Goal: Task Accomplishment & Management: Use online tool/utility

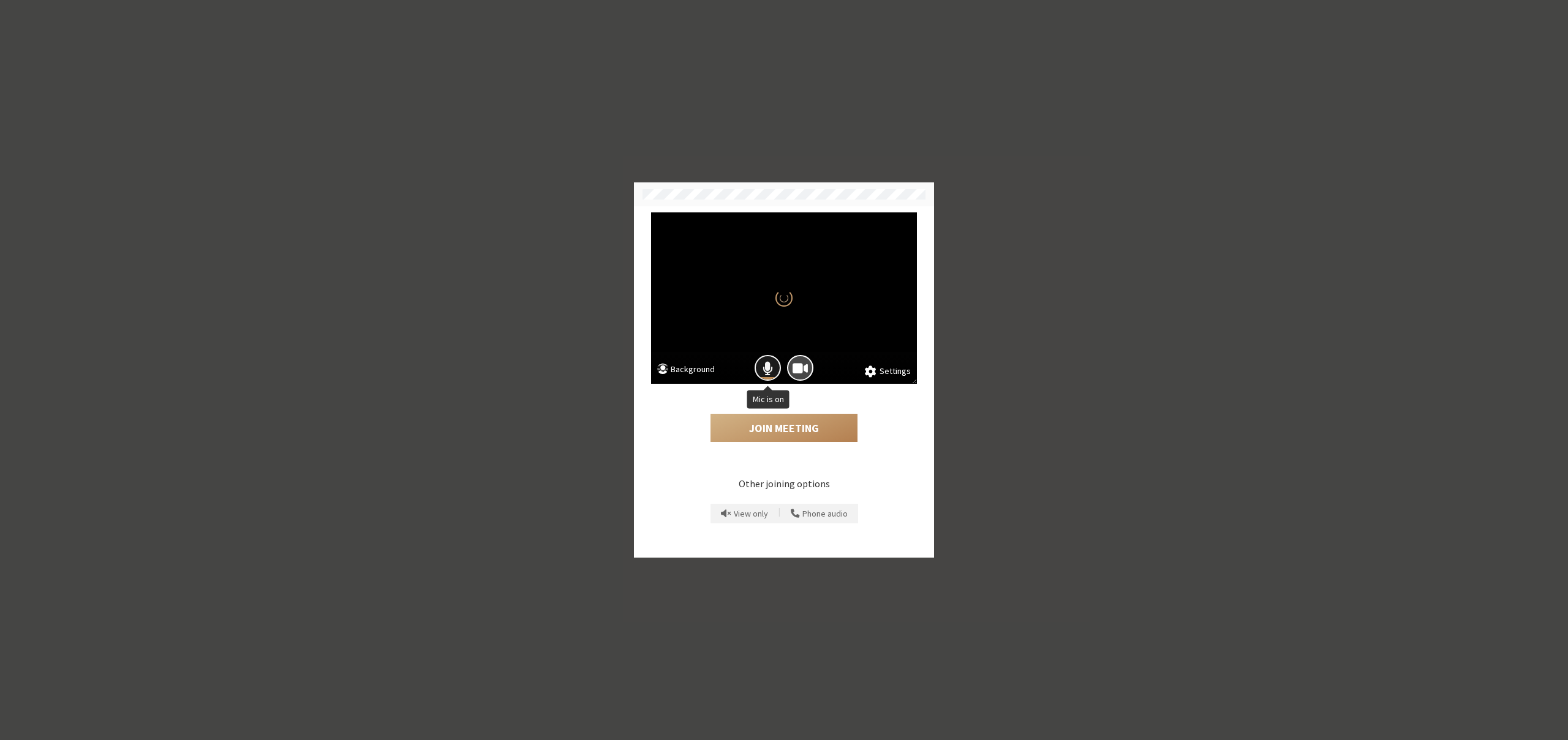
click at [767, 357] on button "Mic is on" at bounding box center [768, 369] width 27 height 27
click at [763, 421] on button "Join Meeting" at bounding box center [784, 429] width 147 height 29
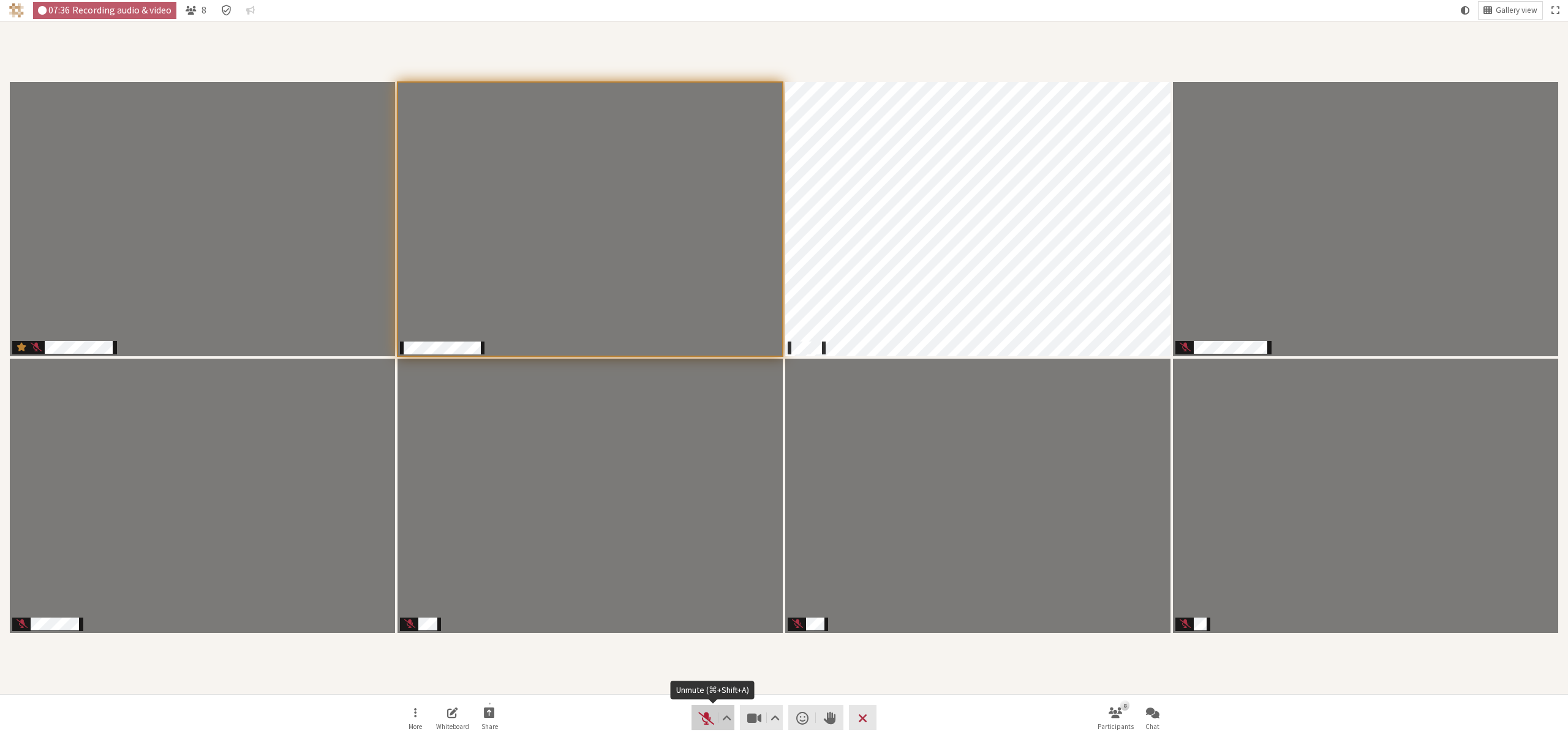
click at [698, 717] on span "Unmute (⌘+Shift+A)" at bounding box center [706, 718] width 17 height 17
click at [698, 717] on span "Mute (⌘+Shift+A)" at bounding box center [706, 718] width 17 height 17
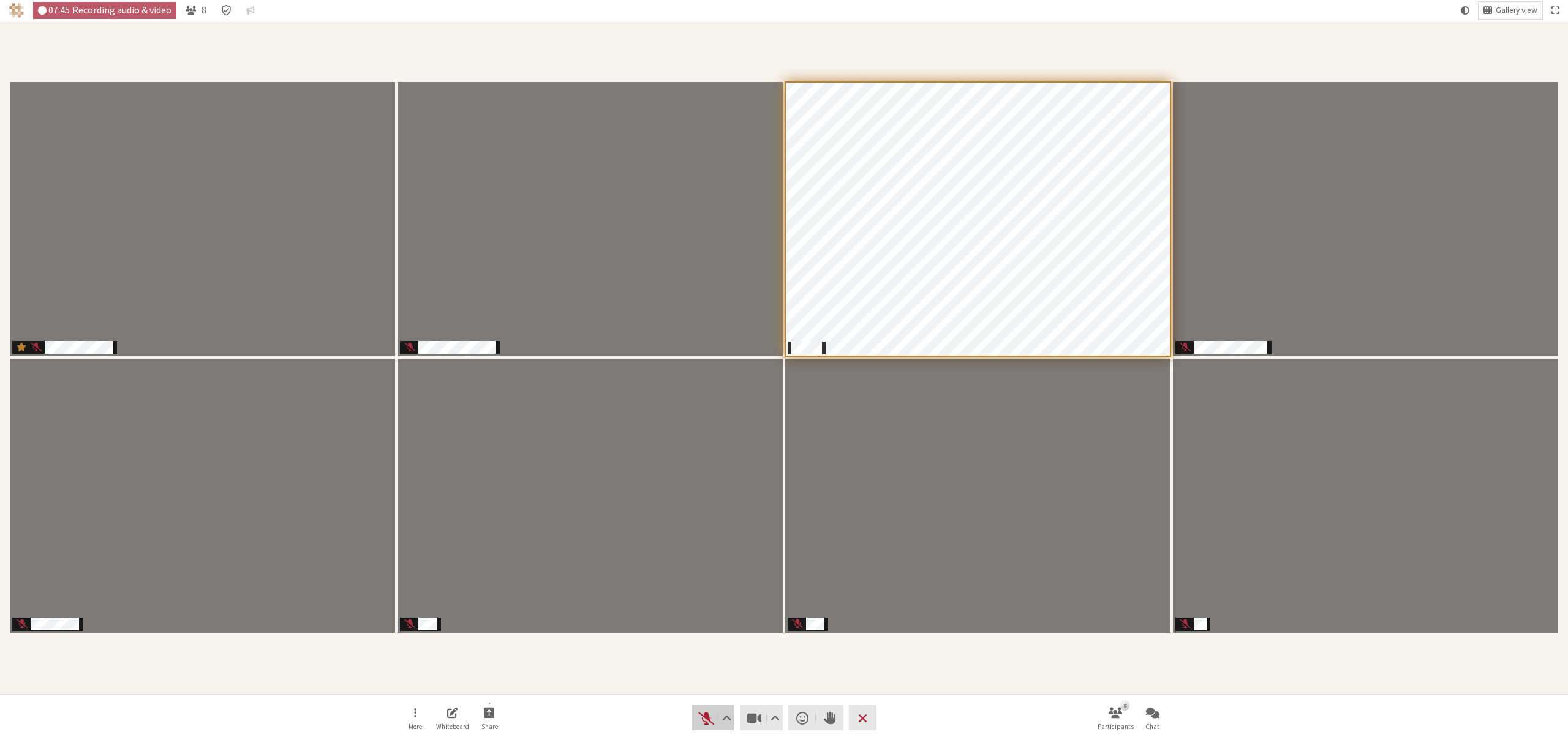
click at [702, 718] on span "Unmute (⌘+Shift+A)" at bounding box center [706, 718] width 17 height 17
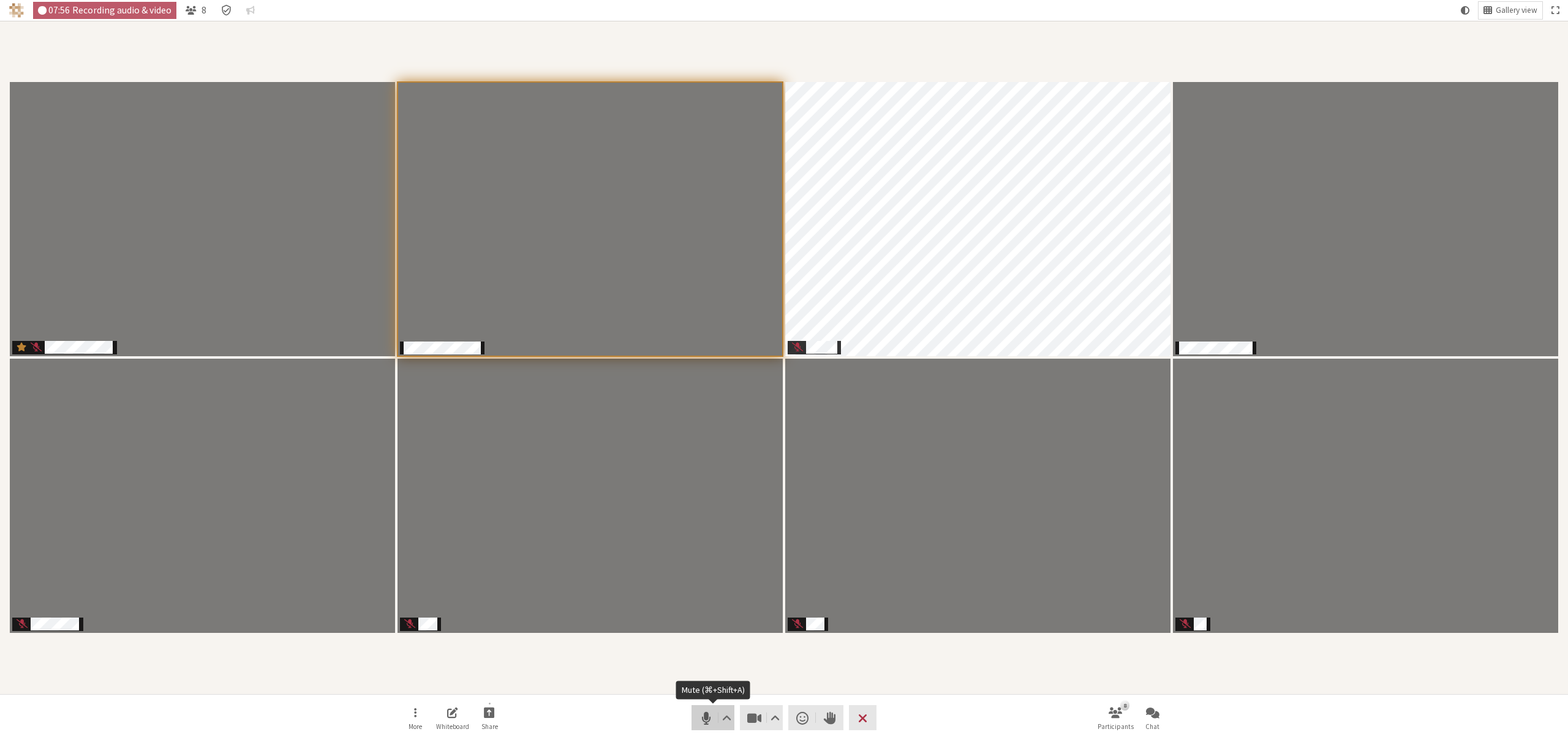
click at [697, 720] on span "Mute (⌘+Shift+A)" at bounding box center [706, 718] width 17 height 17
click at [1173, 721] on div "More Whiteboard Share Audio Video Send a reaction Raise hand Leave 8 Participan…" at bounding box center [784, 717] width 1568 height 47
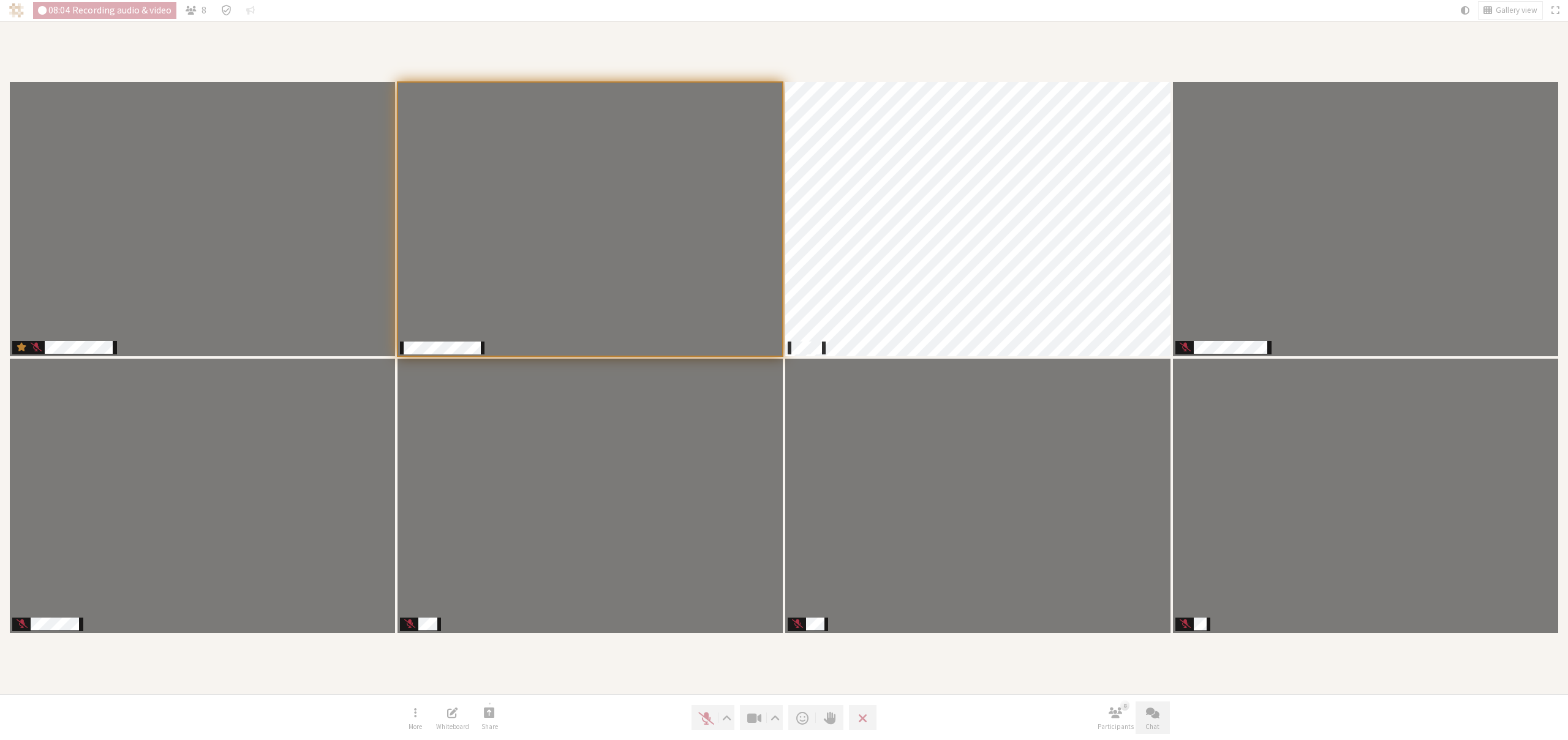
click at [1151, 723] on span "Chat" at bounding box center [1152, 727] width 14 height 8
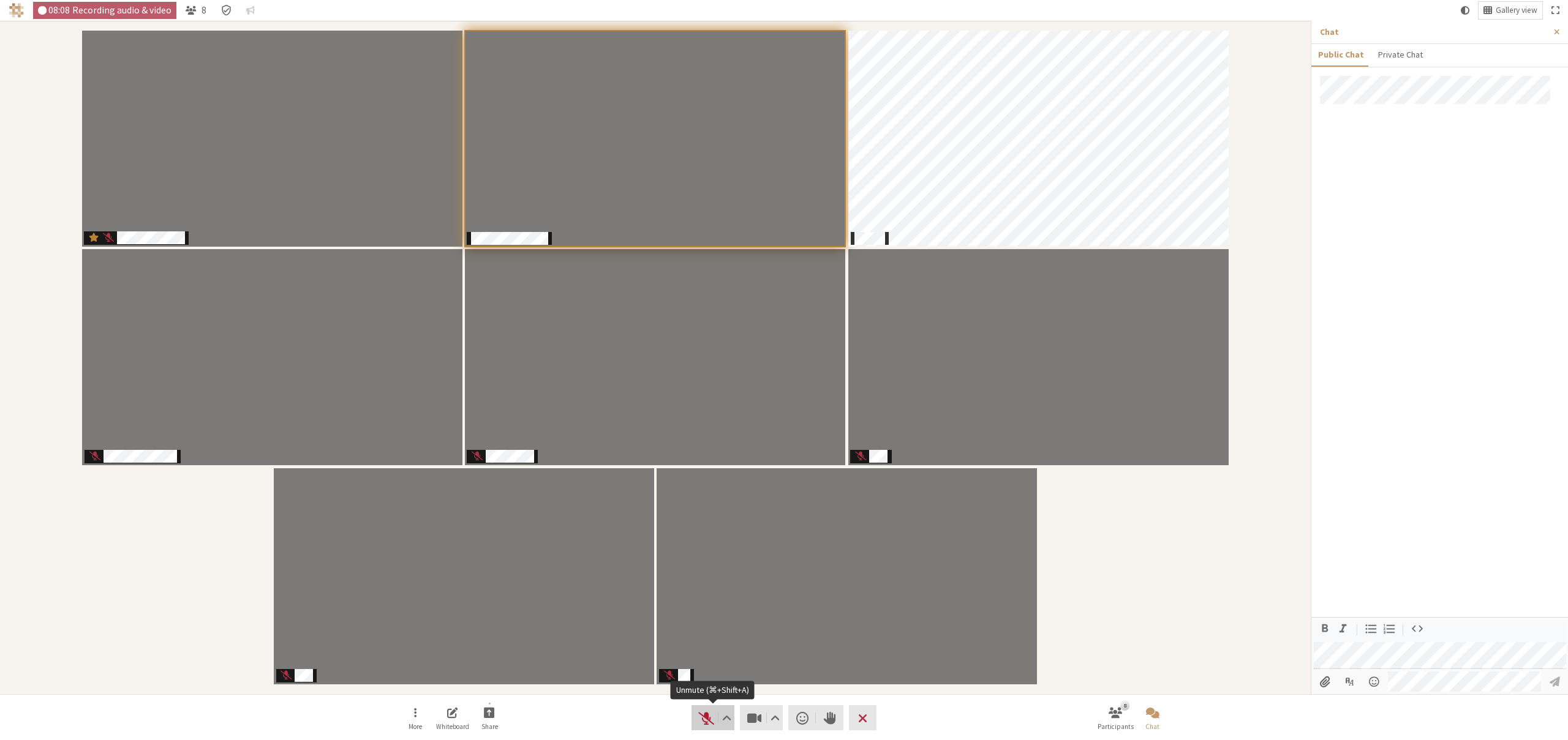
click at [710, 720] on span "Unmute (⌘+Shift+A)" at bounding box center [706, 718] width 17 height 17
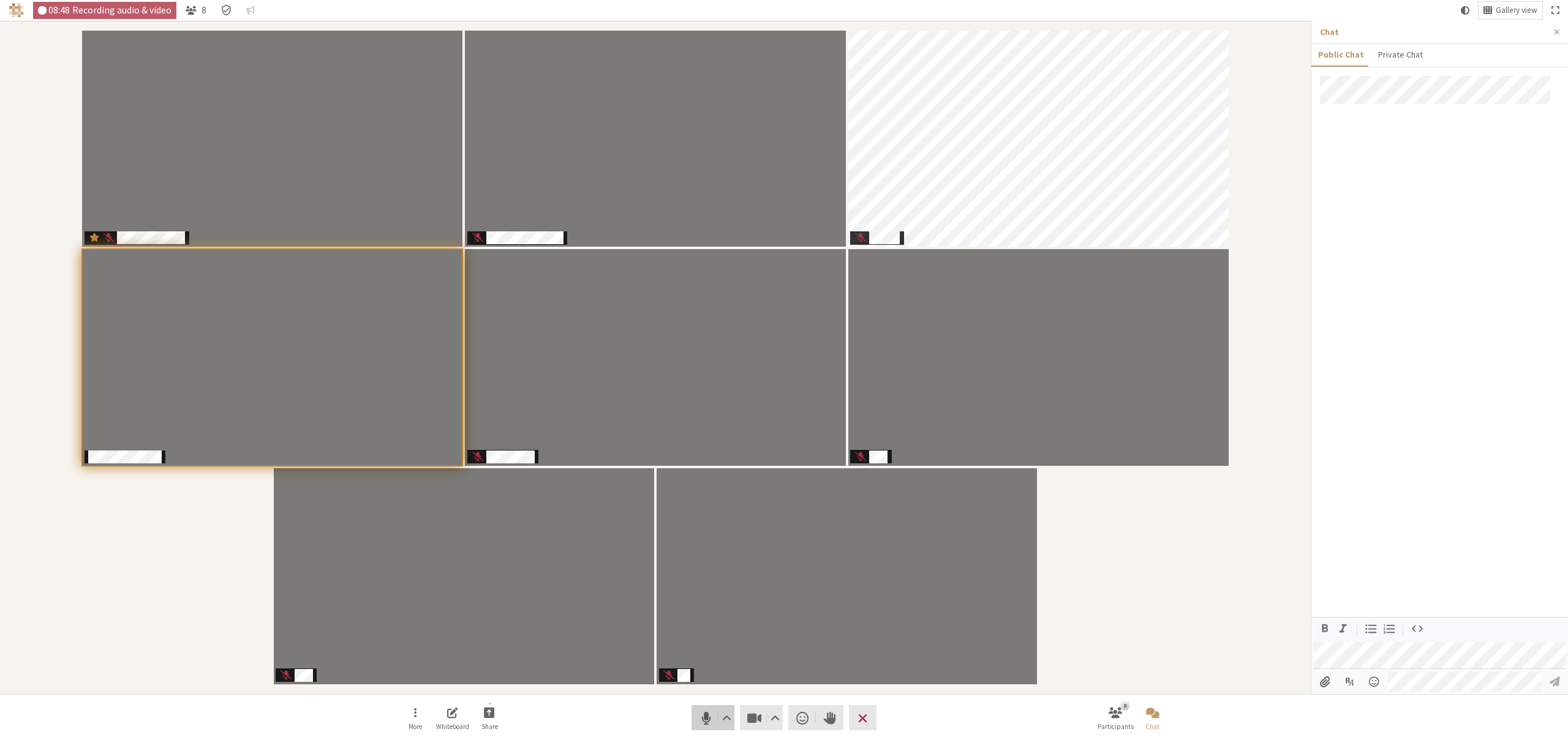
click at [710, 720] on span "Mute (⌘+Shift+A)" at bounding box center [706, 718] width 17 height 17
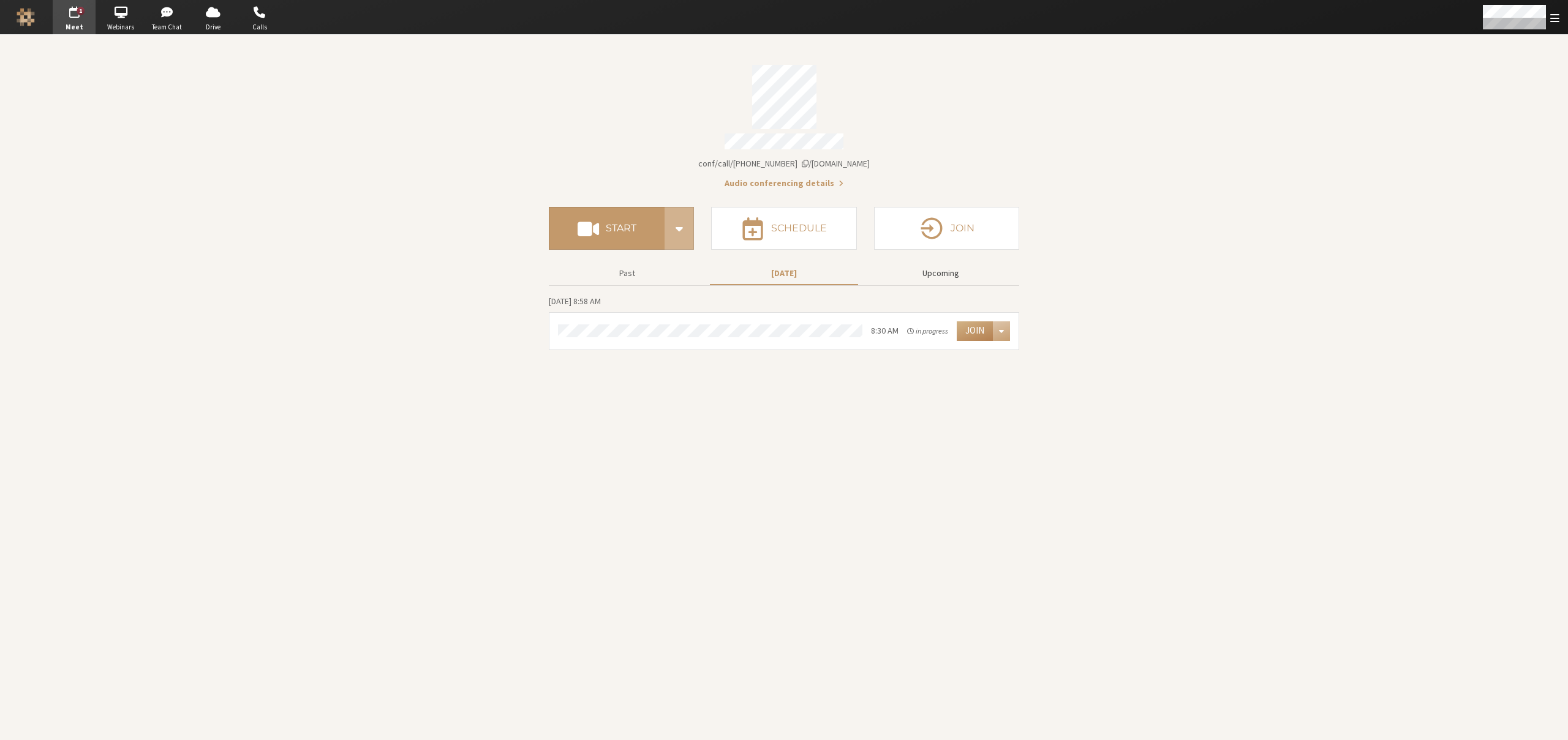
click at [955, 266] on button "Upcoming" at bounding box center [941, 273] width 149 height 21
